Goal: Information Seeking & Learning: Check status

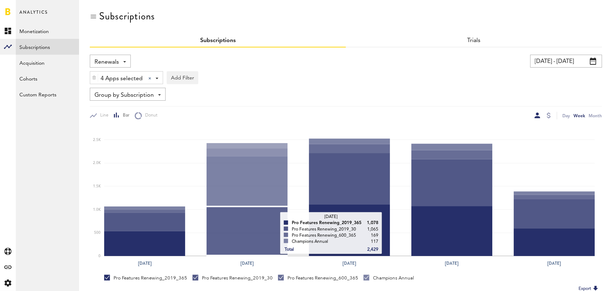
scroll to position [105, 0]
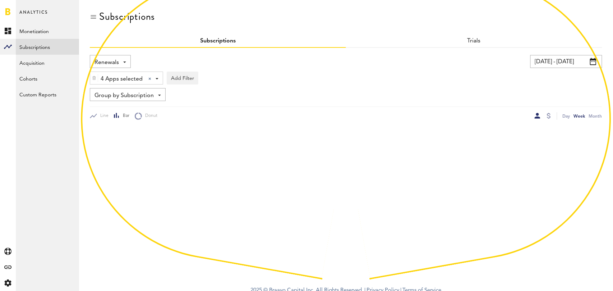
click at [568, 59] on input "[DATE] - [DATE]" at bounding box center [567, 61] width 72 height 13
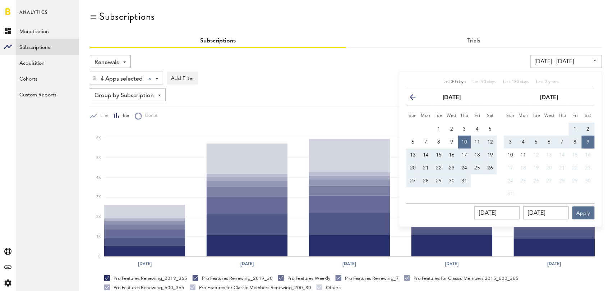
click at [455, 80] on span "Last 30 days" at bounding box center [454, 82] width 23 height 4
type input "07/11/25 - 08/10/25"
type input "07/11/2025"
type input "08/10/2025"
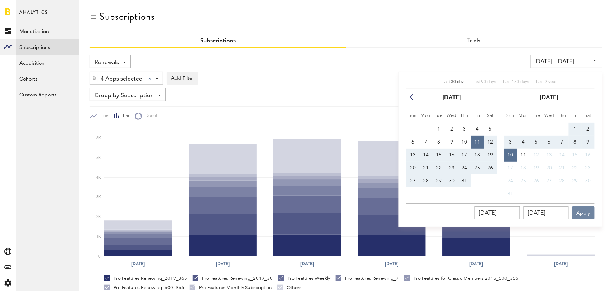
click at [583, 212] on button "Apply" at bounding box center [584, 212] width 22 height 13
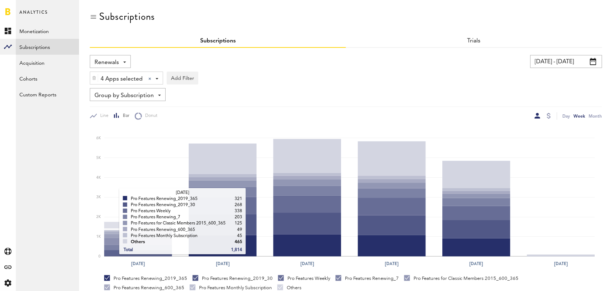
scroll to position [136, 0]
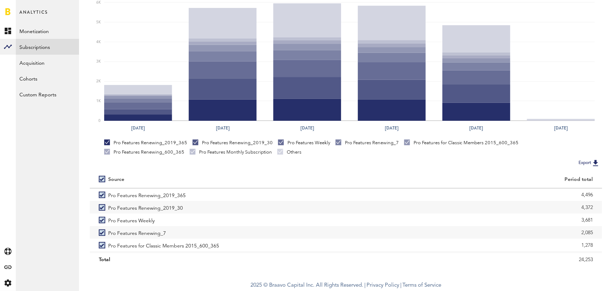
click at [104, 179] on label at bounding box center [103, 179] width 9 height 0
checkbox input "false"
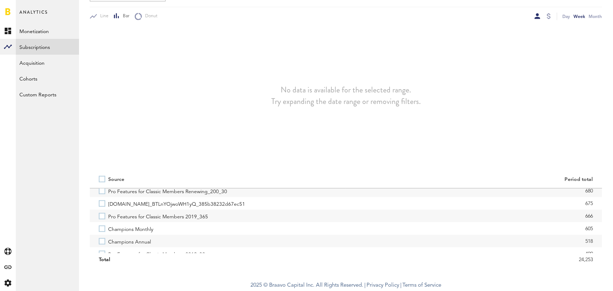
scroll to position [95, 0]
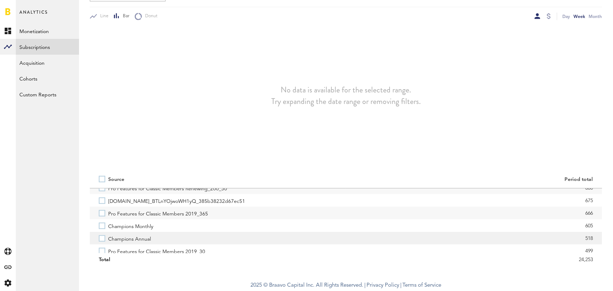
click at [102, 236] on label "Champions Annual" at bounding box center [218, 238] width 238 height 13
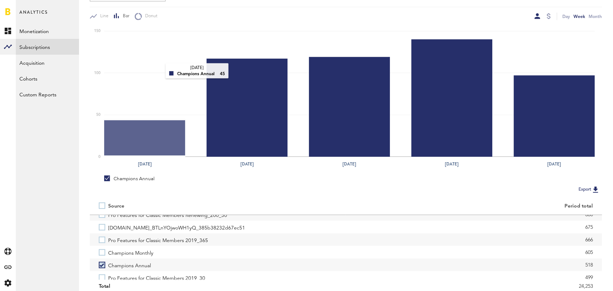
scroll to position [0, 0]
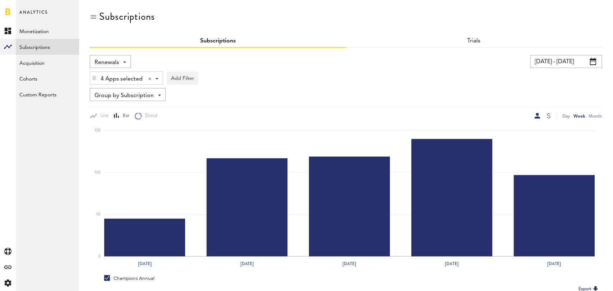
click at [114, 64] on span "Renewals" at bounding box center [107, 62] width 24 height 12
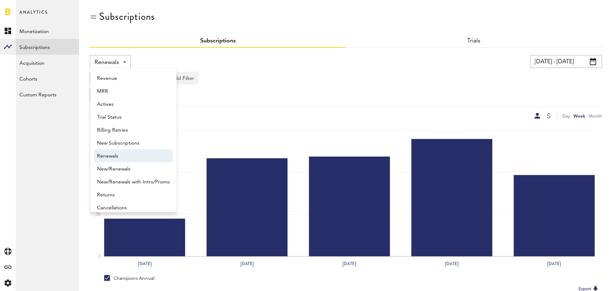
scroll to position [6, 0]
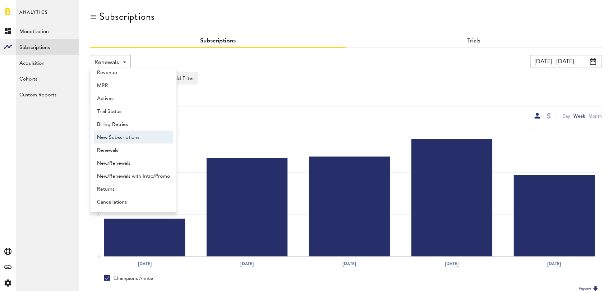
click at [117, 140] on span "New Subscriptions" at bounding box center [133, 137] width 73 height 12
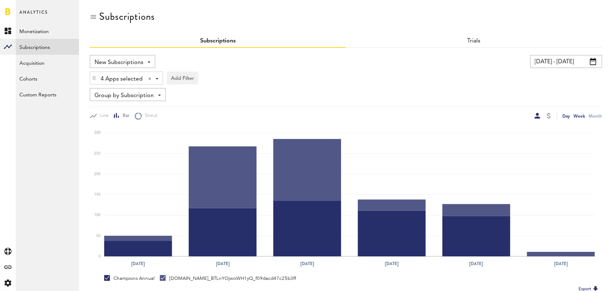
click at [565, 114] on div "Day" at bounding box center [567, 116] width 8 height 8
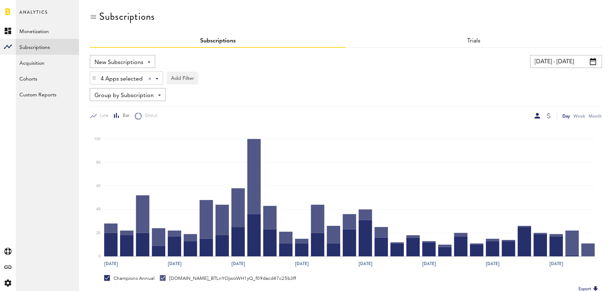
click at [128, 97] on span "Group by Subscription" at bounding box center [124, 96] width 59 height 12
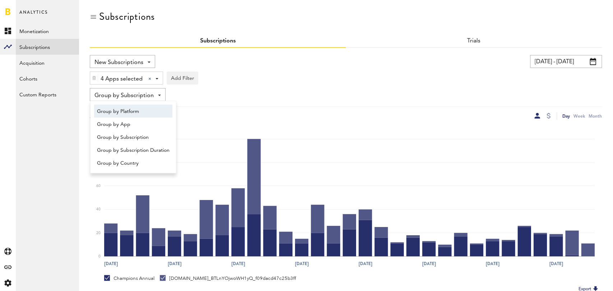
click at [132, 107] on span "Group by Platform" at bounding box center [133, 111] width 73 height 12
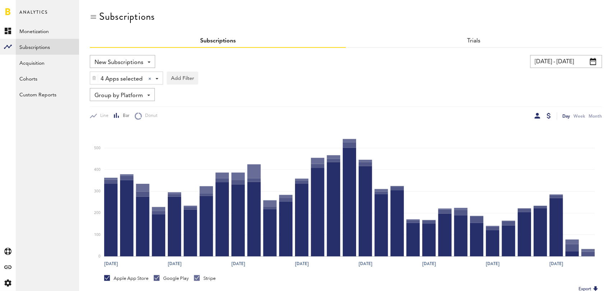
click at [550, 114] on div at bounding box center [549, 116] width 4 height 6
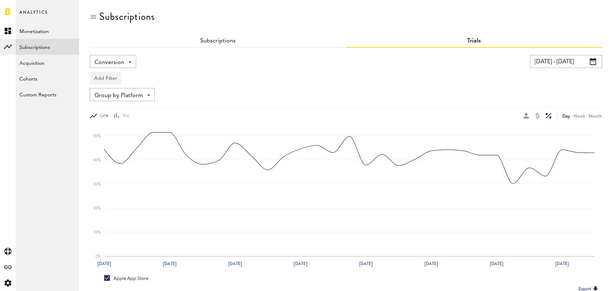
click at [105, 75] on button "Add Filter" at bounding box center [106, 78] width 32 height 13
click at [112, 111] on li "Apps" at bounding box center [123, 109] width 58 height 13
click at [127, 74] on div "Apps" at bounding box center [116, 79] width 31 height 12
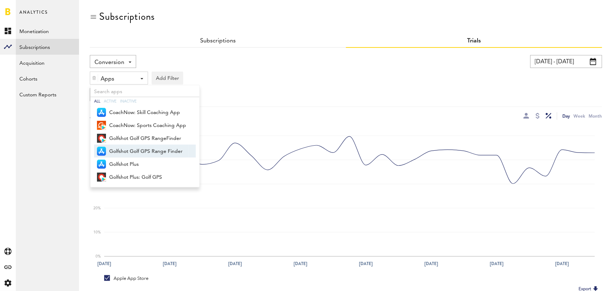
click at [146, 147] on span "Golfshot Golf GPS Range Finder" at bounding box center [147, 151] width 77 height 12
click at [326, 52] on div "Conversion New Active Cancelled Conversion [DATE] - [DATE] Last 30 days Last 90…" at bounding box center [346, 188] width 513 height 281
